Goal: Task Accomplishment & Management: Manage account settings

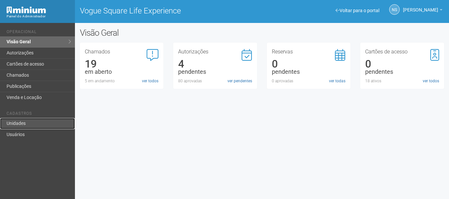
click at [46, 126] on link "Unidades" at bounding box center [37, 123] width 75 height 11
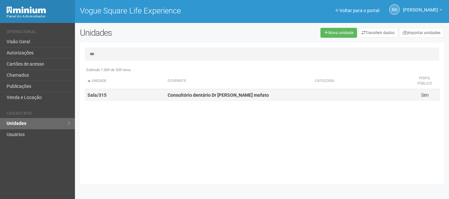
type input "***"
click at [199, 90] on td "Consultório dentário Dr Luiz phellipe mofato" at bounding box center [238, 95] width 147 height 12
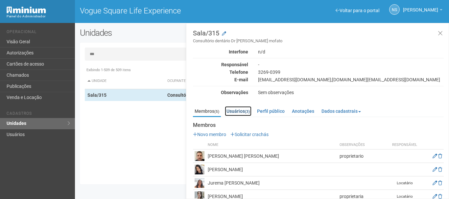
click at [235, 111] on link "Usuários (3)" at bounding box center [238, 111] width 27 height 10
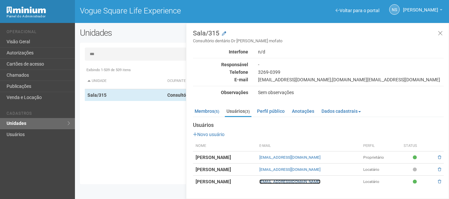
click at [309, 183] on link "lphellipe@ig.com.br" at bounding box center [289, 182] width 61 height 5
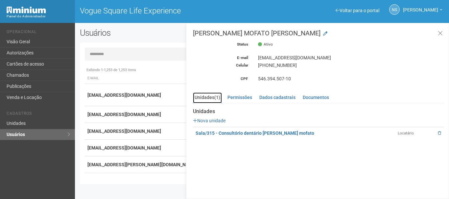
click at [209, 95] on link "Unidades (1)" at bounding box center [207, 98] width 29 height 11
click at [444, 34] on button at bounding box center [439, 34] width 13 height 14
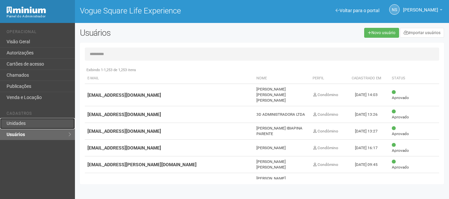
click at [10, 123] on link "Unidades" at bounding box center [37, 123] width 75 height 11
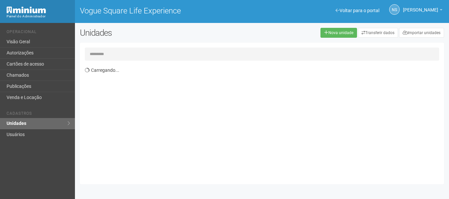
click at [101, 52] on input "text" at bounding box center [262, 54] width 354 height 13
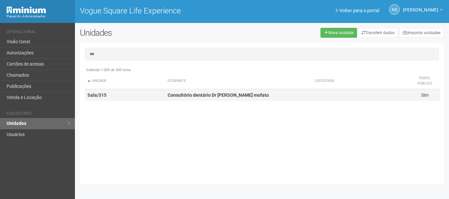
type input "***"
click at [183, 93] on strong "Consultório dentário Dr Luiz phellipe mofato" at bounding box center [217, 95] width 101 height 5
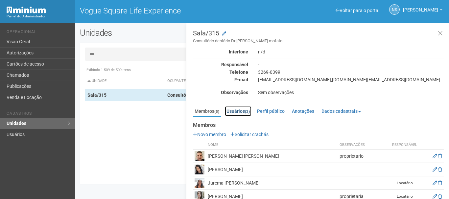
click at [247, 114] on link "Usuários (3)" at bounding box center [238, 111] width 27 height 10
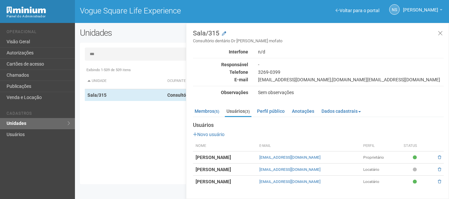
click at [256, 178] on td "[PERSON_NAME]" at bounding box center [225, 182] width 64 height 12
click at [208, 115] on link "Membros (5)" at bounding box center [207, 111] width 28 height 10
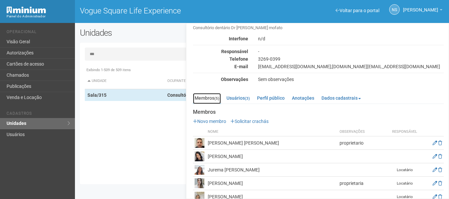
scroll to position [24, 0]
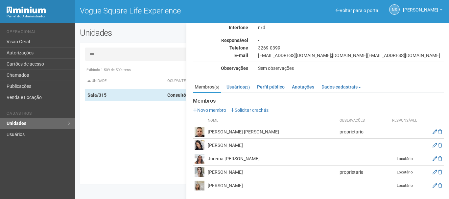
click at [214, 134] on td "Luiz phellipe Fernandes Mofato" at bounding box center [272, 131] width 132 height 13
click at [214, 171] on td "Taciana Farias Mofato" at bounding box center [272, 172] width 132 height 13
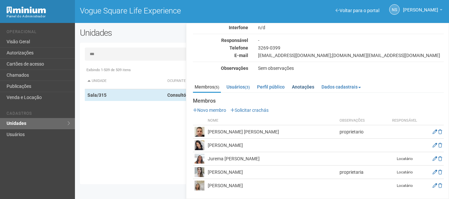
scroll to position [0, 0]
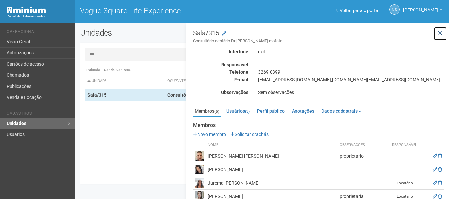
click at [438, 34] on icon at bounding box center [439, 33] width 5 height 7
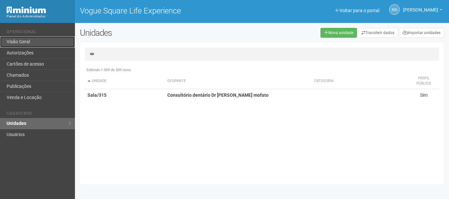
click at [37, 39] on link "Visão Geral" at bounding box center [37, 41] width 75 height 11
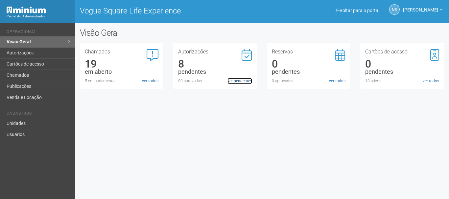
click at [236, 80] on link "ver pendentes" at bounding box center [239, 81] width 25 height 6
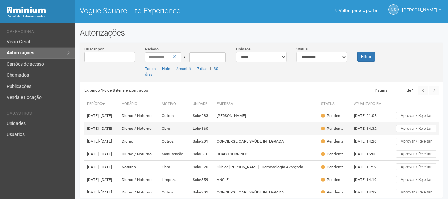
click at [237, 135] on td at bounding box center [266, 128] width 104 height 13
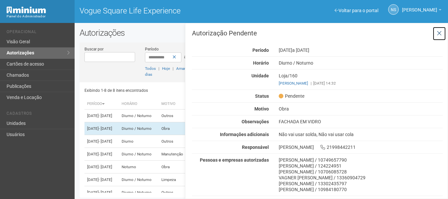
click at [443, 28] on button at bounding box center [438, 34] width 13 height 14
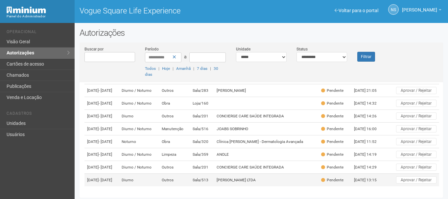
scroll to position [57, 0]
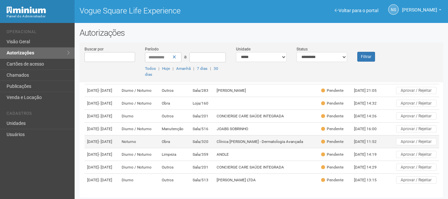
click at [189, 136] on td "Obra" at bounding box center [174, 142] width 31 height 13
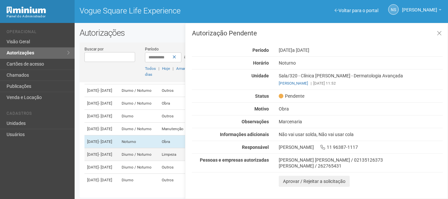
click at [115, 149] on td "[DATE] - [DATE]" at bounding box center [101, 154] width 34 height 13
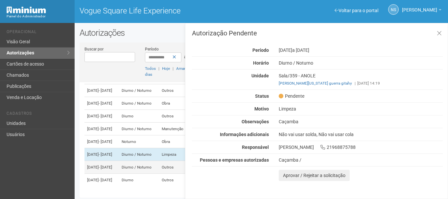
click at [113, 166] on td "[DATE] - [DATE]" at bounding box center [101, 167] width 34 height 13
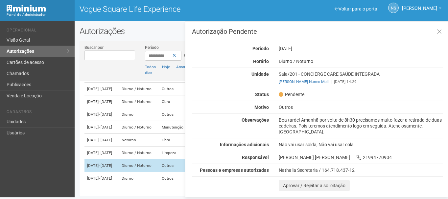
scroll to position [57, 0]
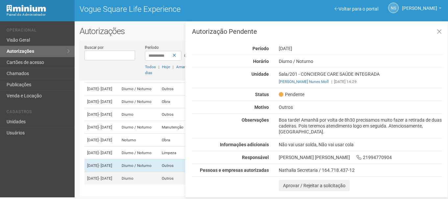
click at [155, 180] on td "Diurno" at bounding box center [139, 178] width 40 height 13
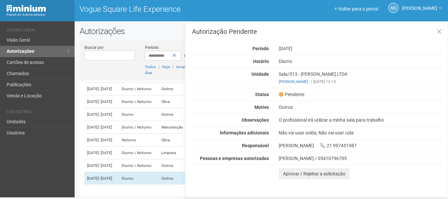
click at [218, 70] on div "Autorização Pendente Período [DATE] [GEOGRAPHIC_DATA] [GEOGRAPHIC_DATA] Unidade…" at bounding box center [317, 103] width 251 height 151
click at [27, 37] on link "Visão Geral" at bounding box center [37, 40] width 75 height 11
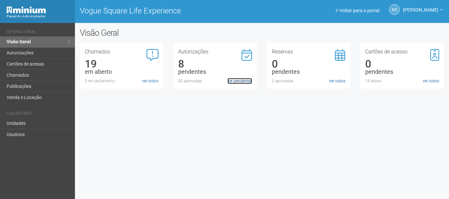
click at [250, 82] on link "ver pendentes" at bounding box center [239, 81] width 25 height 6
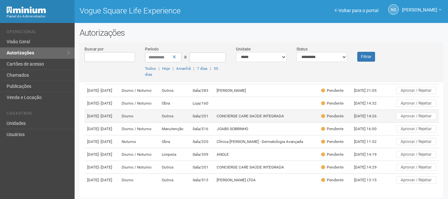
scroll to position [57, 0]
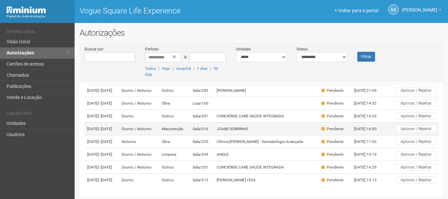
click at [204, 123] on td "Sala/516" at bounding box center [202, 129] width 24 height 13
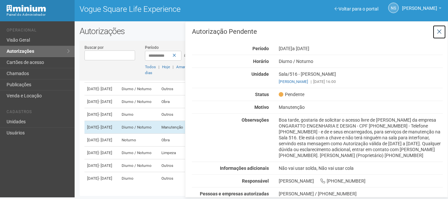
click at [440, 32] on icon at bounding box center [438, 32] width 5 height 7
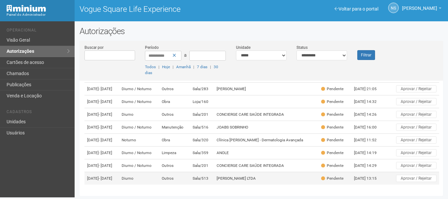
scroll to position [57, 0]
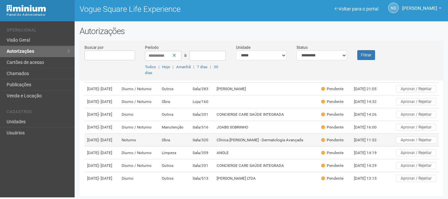
click at [181, 134] on td "Obra" at bounding box center [174, 140] width 31 height 13
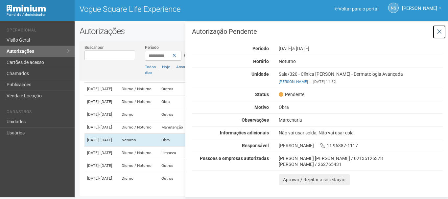
click at [439, 35] on button at bounding box center [438, 32] width 13 height 14
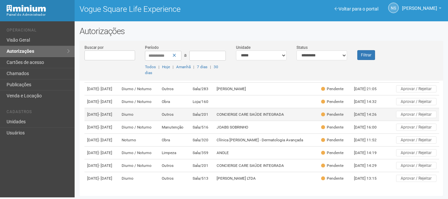
click at [214, 108] on td "Sala/201" at bounding box center [202, 114] width 24 height 13
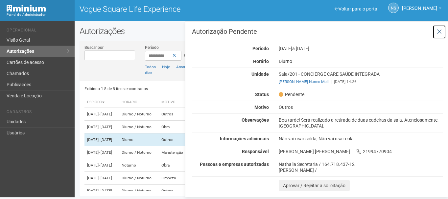
click at [445, 33] on button at bounding box center [438, 32] width 13 height 14
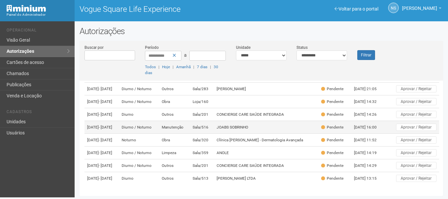
scroll to position [57, 0]
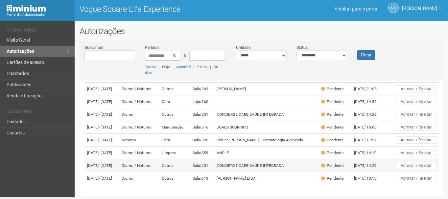
click at [318, 163] on td "CONCIERGE CARE SAÚDE INTEGRADA" at bounding box center [266, 166] width 104 height 13
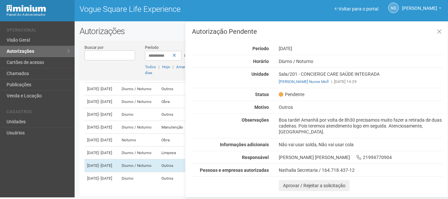
click at [365, 118] on div "Boa tarde! Amanhã por volta de 8h30 precisamos muito fazer a retirada de duas c…" at bounding box center [361, 126] width 174 height 18
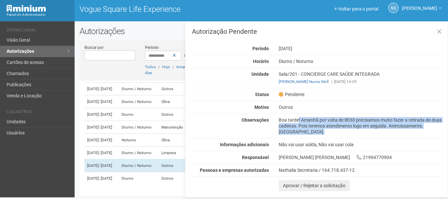
click at [365, 118] on div "Boa tarde! Amanhã por volta de 8h30 precisamos muito fazer a retirada de duas c…" at bounding box center [361, 126] width 174 height 18
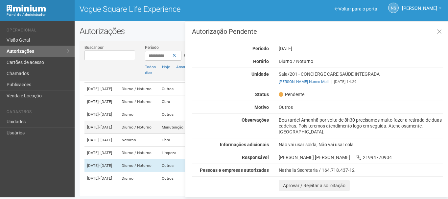
click at [110, 125] on span "- 25/09/2025" at bounding box center [105, 127] width 13 height 5
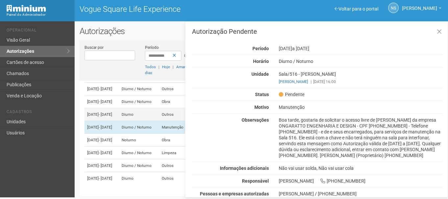
click at [114, 108] on td "17/09/2025 - 18/09/2025" at bounding box center [101, 114] width 34 height 13
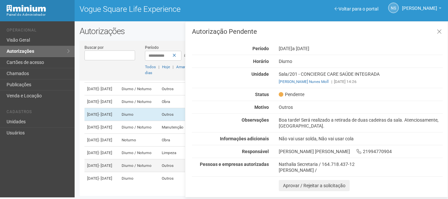
click at [148, 162] on td "Diurno / Noturno" at bounding box center [139, 166] width 40 height 13
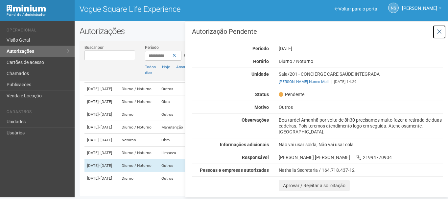
click at [440, 29] on icon at bounding box center [438, 32] width 5 height 7
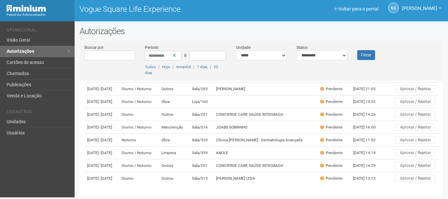
click at [431, 41] on div "**********" at bounding box center [260, 61] width 363 height 40
click at [55, 82] on link "Publicações" at bounding box center [37, 84] width 75 height 11
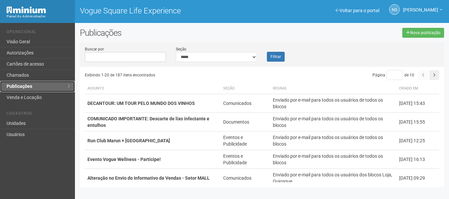
click at [55, 82] on link "Publicações" at bounding box center [37, 86] width 75 height 11
